Goal: Transaction & Acquisition: Subscribe to service/newsletter

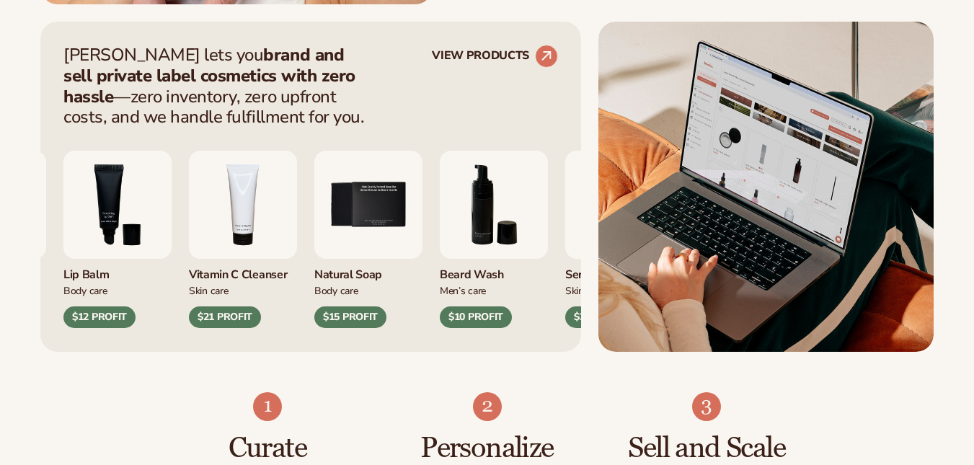
scroll to position [606, 0]
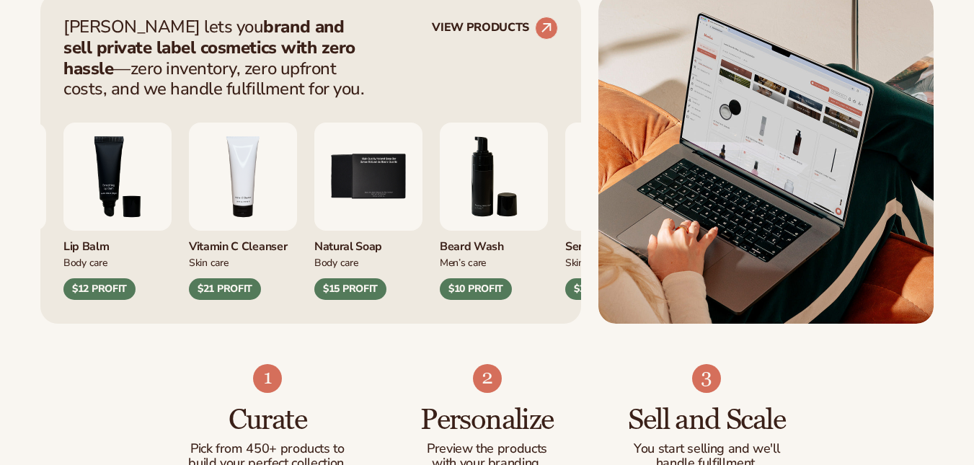
click at [418, 247] on div "Natural Soap" at bounding box center [368, 243] width 108 height 24
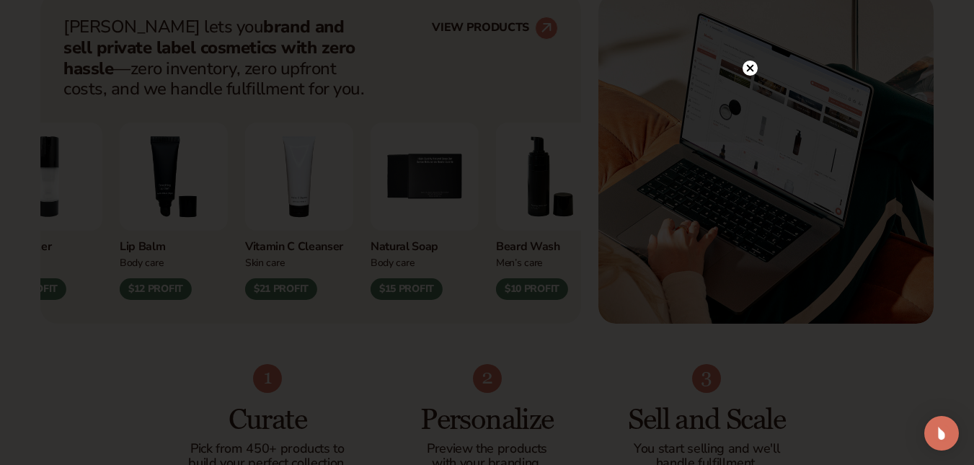
click at [752, 70] on icon at bounding box center [749, 68] width 7 height 7
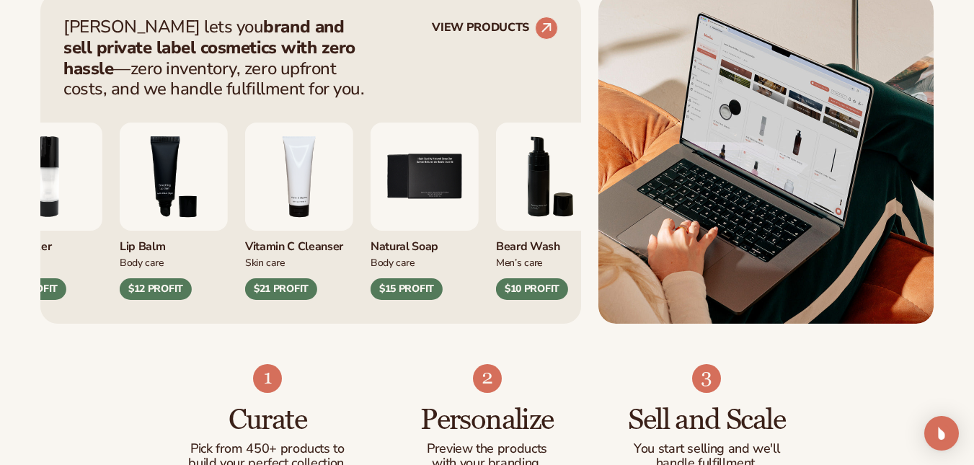
click at [413, 204] on img "5 / 9" at bounding box center [425, 177] width 108 height 108
click at [469, 180] on img "5 / 9" at bounding box center [425, 177] width 108 height 108
click at [550, 207] on img "6 / 9" at bounding box center [550, 177] width 108 height 108
click at [542, 27] on circle at bounding box center [547, 28] width 32 height 32
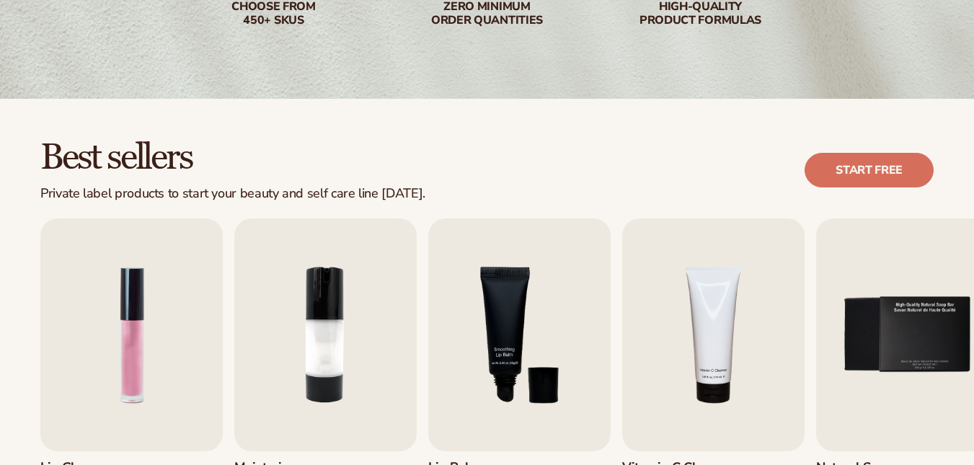
scroll to position [490, 0]
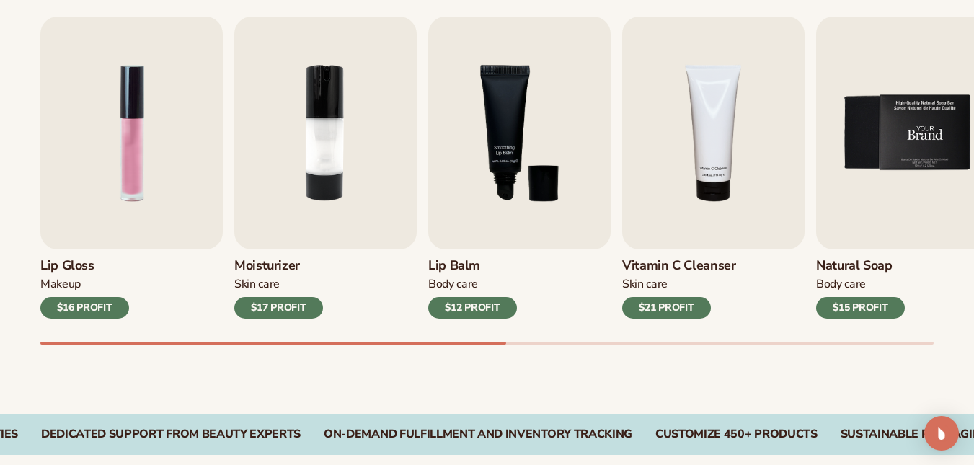
click at [904, 164] on img "5 / 9" at bounding box center [907, 133] width 182 height 233
click at [910, 149] on img "5 / 9" at bounding box center [907, 133] width 182 height 233
click at [911, 149] on img "5 / 9" at bounding box center [907, 133] width 182 height 233
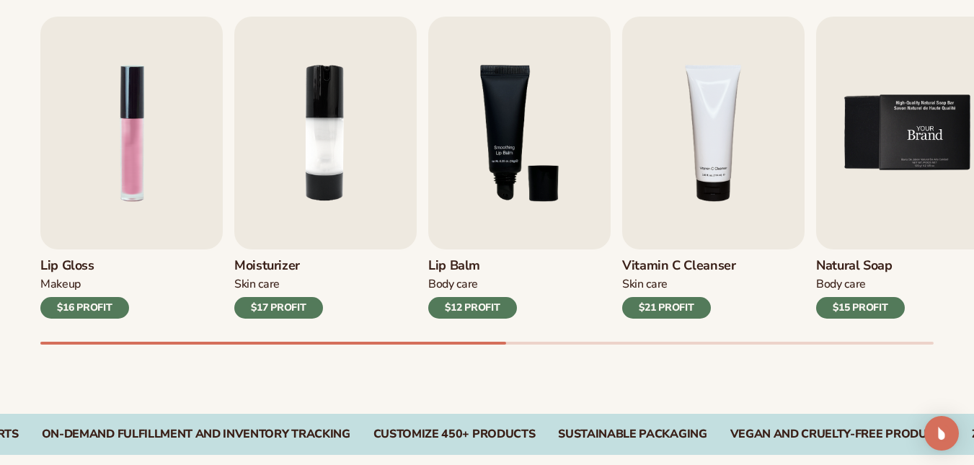
click at [911, 149] on img "5 / 9" at bounding box center [907, 133] width 182 height 233
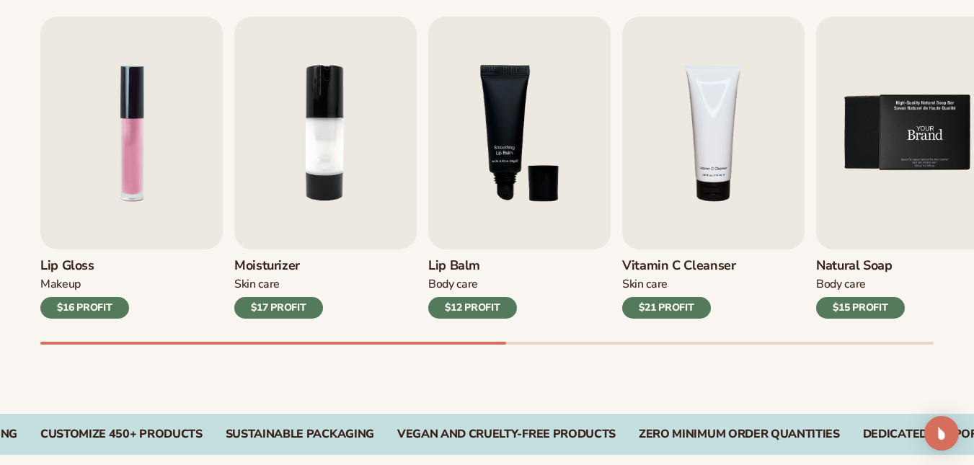
click at [852, 304] on link "Natural Soap Body Care $15 PROFIT" at bounding box center [907, 168] width 182 height 302
click at [852, 304] on div "$15 PROFIT" at bounding box center [860, 308] width 89 height 22
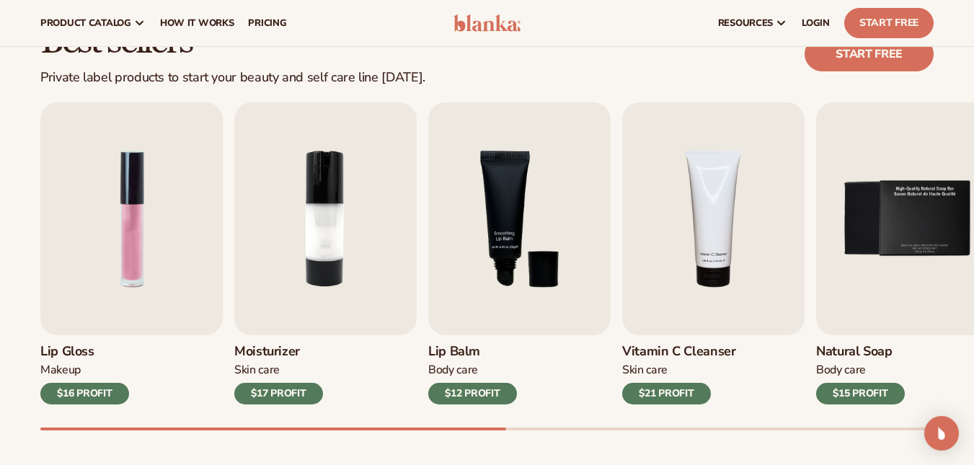
scroll to position [404, 0]
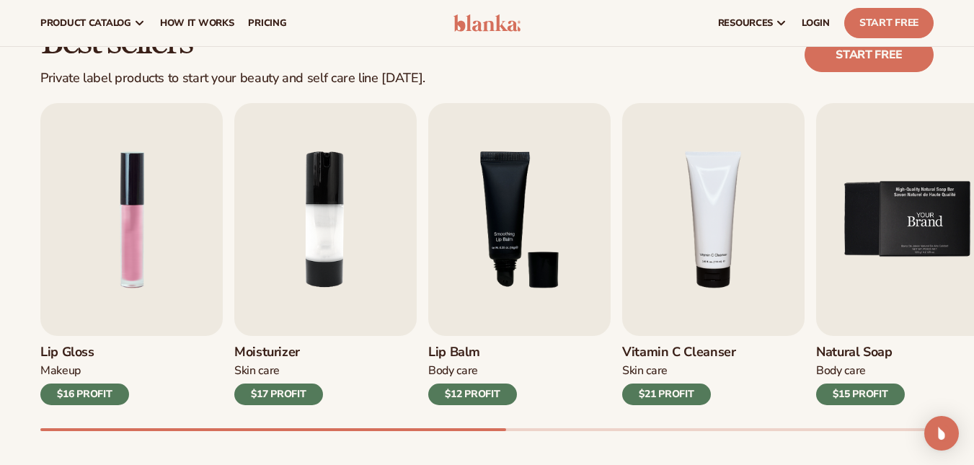
click at [909, 272] on img "5 / 9" at bounding box center [907, 219] width 182 height 233
click at [909, 250] on img "5 / 9" at bounding box center [907, 219] width 182 height 233
click at [886, 61] on link "Start free" at bounding box center [869, 55] width 129 height 35
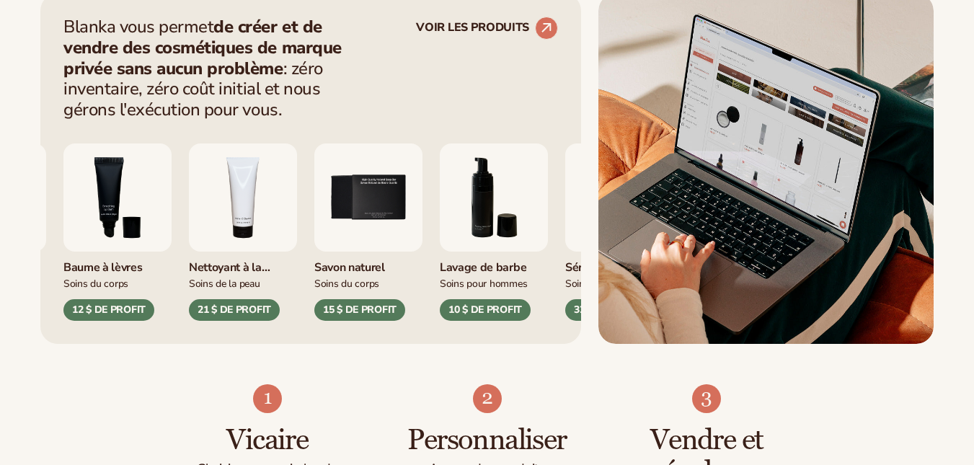
scroll to position [606, 0]
